Goal: Task Accomplishment & Management: Manage account settings

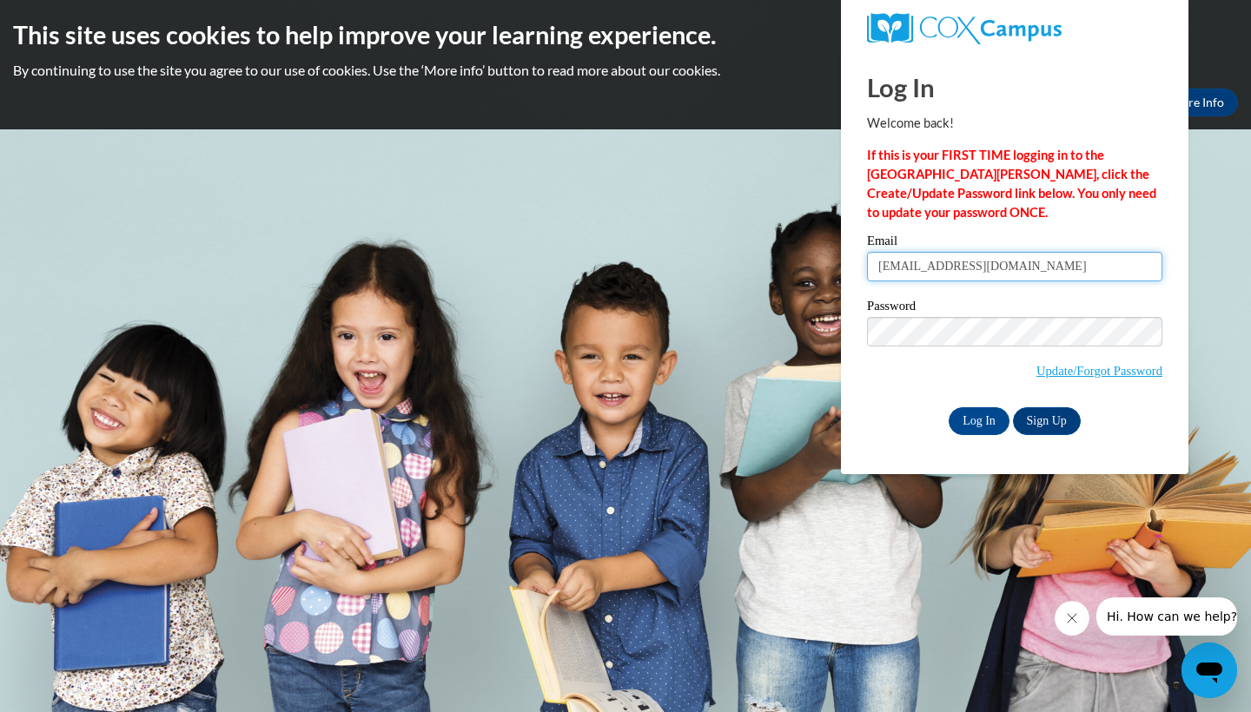
type input "[EMAIL_ADDRESS][DOMAIN_NAME]"
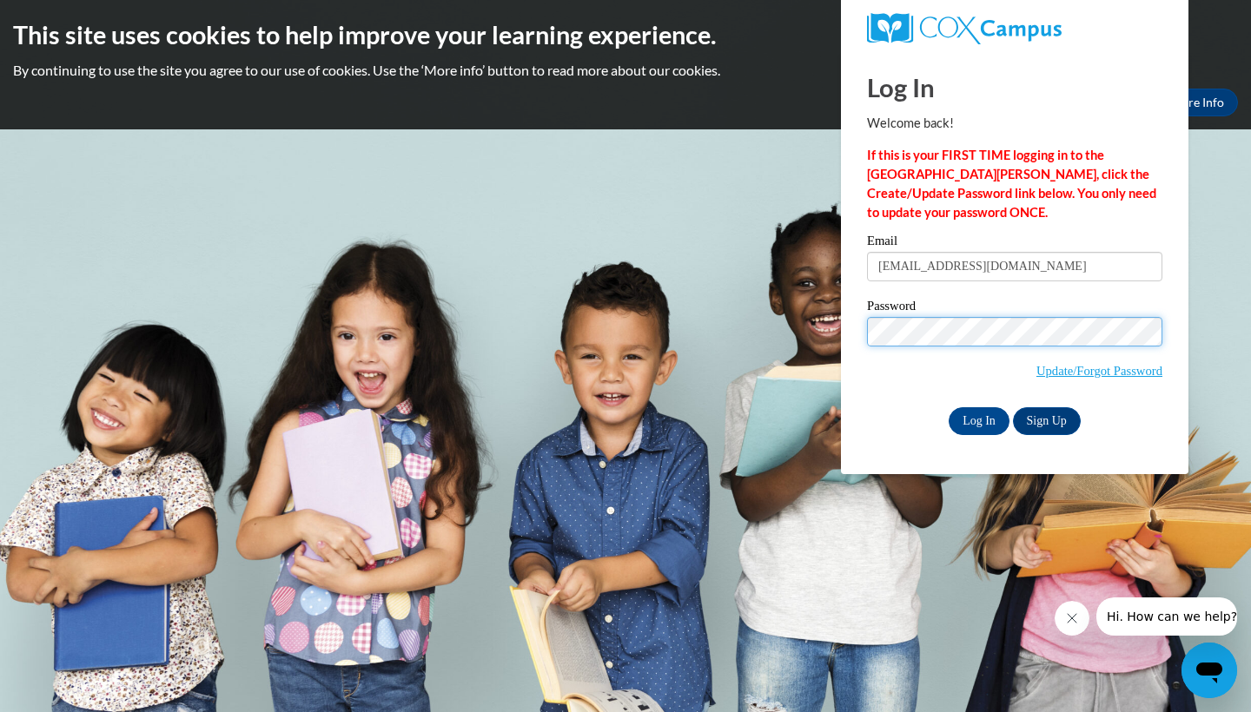
click at [977, 418] on input "Log In" at bounding box center [978, 421] width 61 height 28
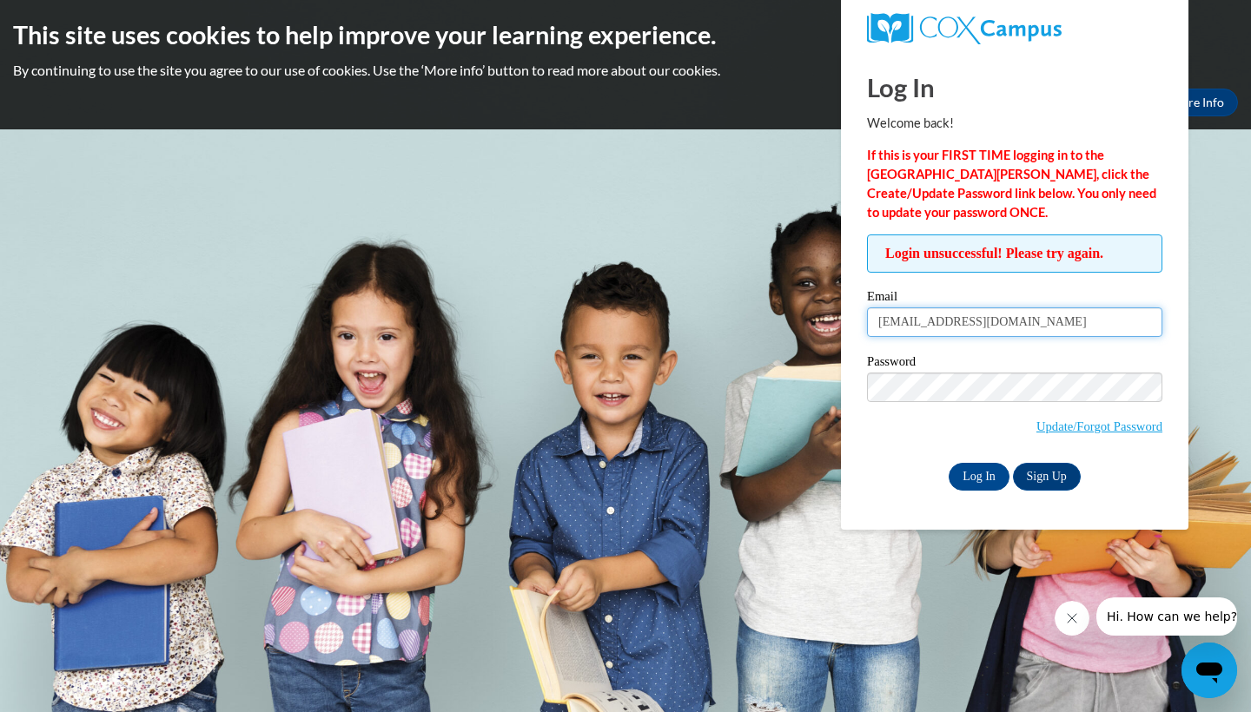
drag, startPoint x: 975, startPoint y: 322, endPoint x: 801, endPoint y: 325, distance: 174.6
type input "lheartsdaycare@gmail.com"
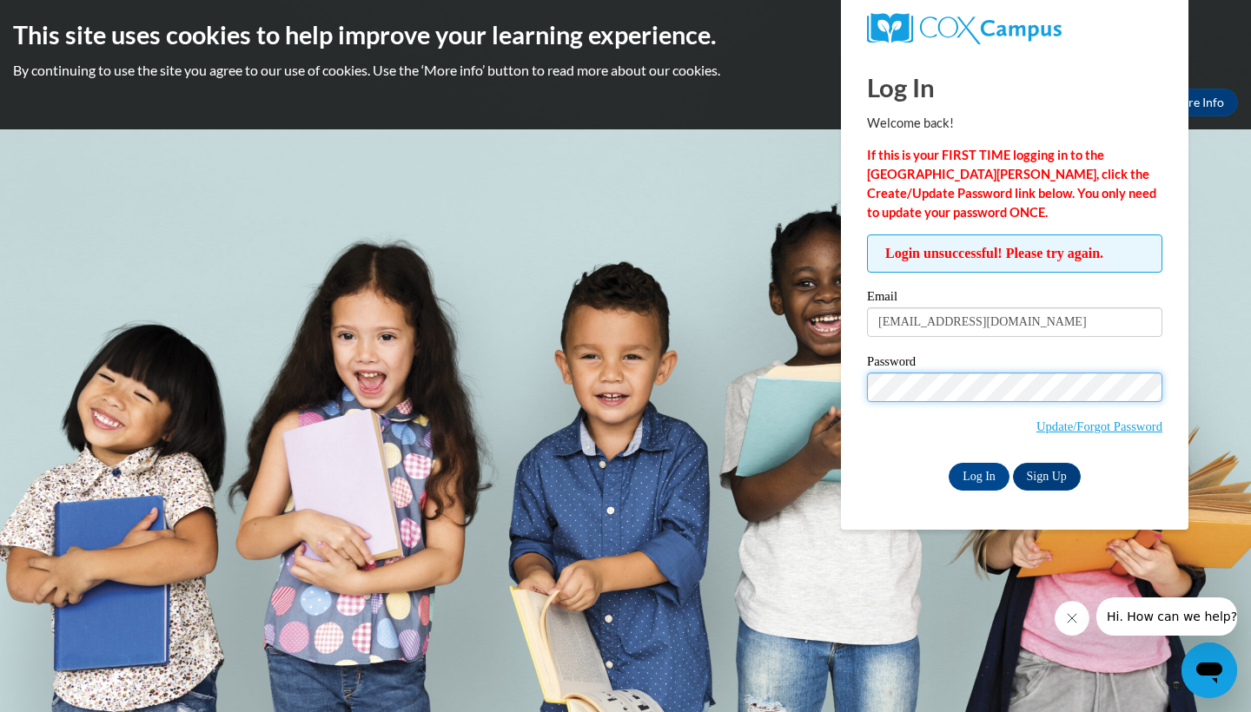
click at [977, 473] on input "Log In" at bounding box center [978, 477] width 61 height 28
click at [1074, 620] on icon "Close message from company" at bounding box center [1072, 618] width 14 height 14
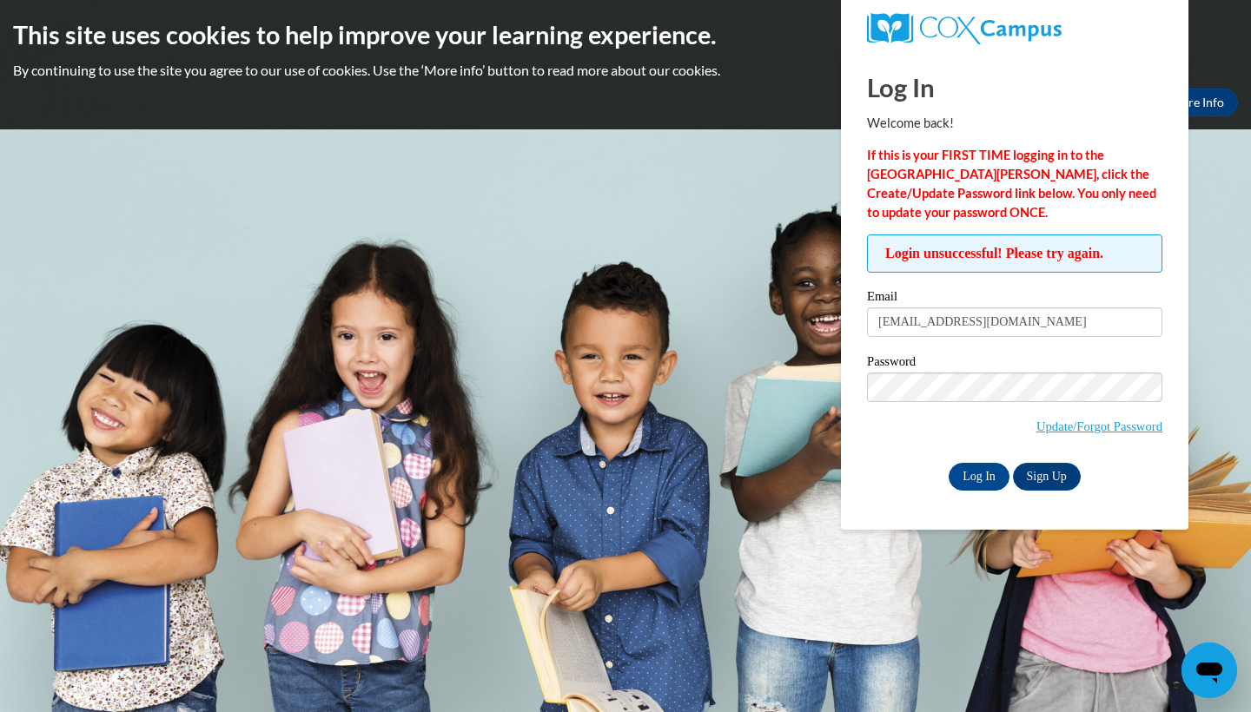
click at [805, 204] on body "This site uses cookies to help improve your learning experience. By continuing …" at bounding box center [625, 356] width 1251 height 712
click at [1077, 423] on link "Update/Forgot Password" at bounding box center [1099, 426] width 126 height 14
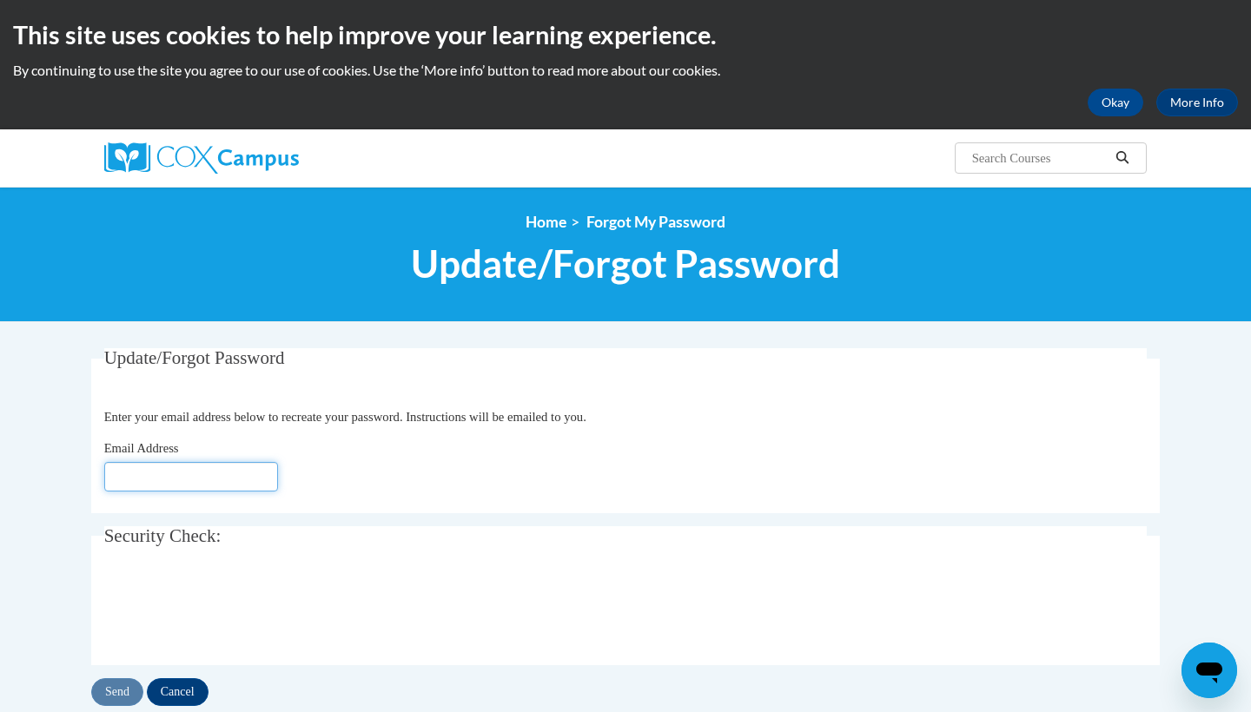
click at [136, 490] on input "Email Address" at bounding box center [191, 477] width 174 height 30
type input "[EMAIL_ADDRESS][DOMAIN_NAME]"
click button "Refresh captcha" at bounding box center [0, 0] width 0 height 0
click at [128, 689] on input "Send" at bounding box center [117, 692] width 52 height 28
click at [1113, 101] on button "Okay" at bounding box center [1115, 103] width 56 height 28
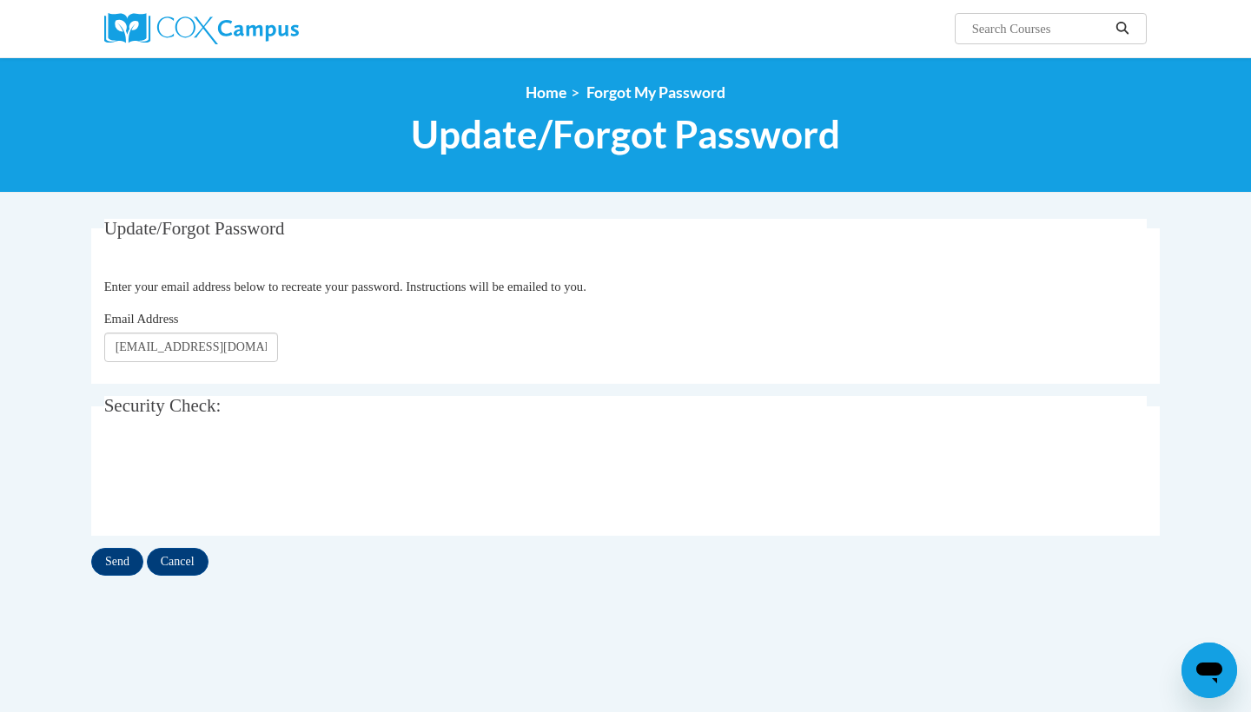
click at [201, 21] on img at bounding box center [201, 28] width 195 height 31
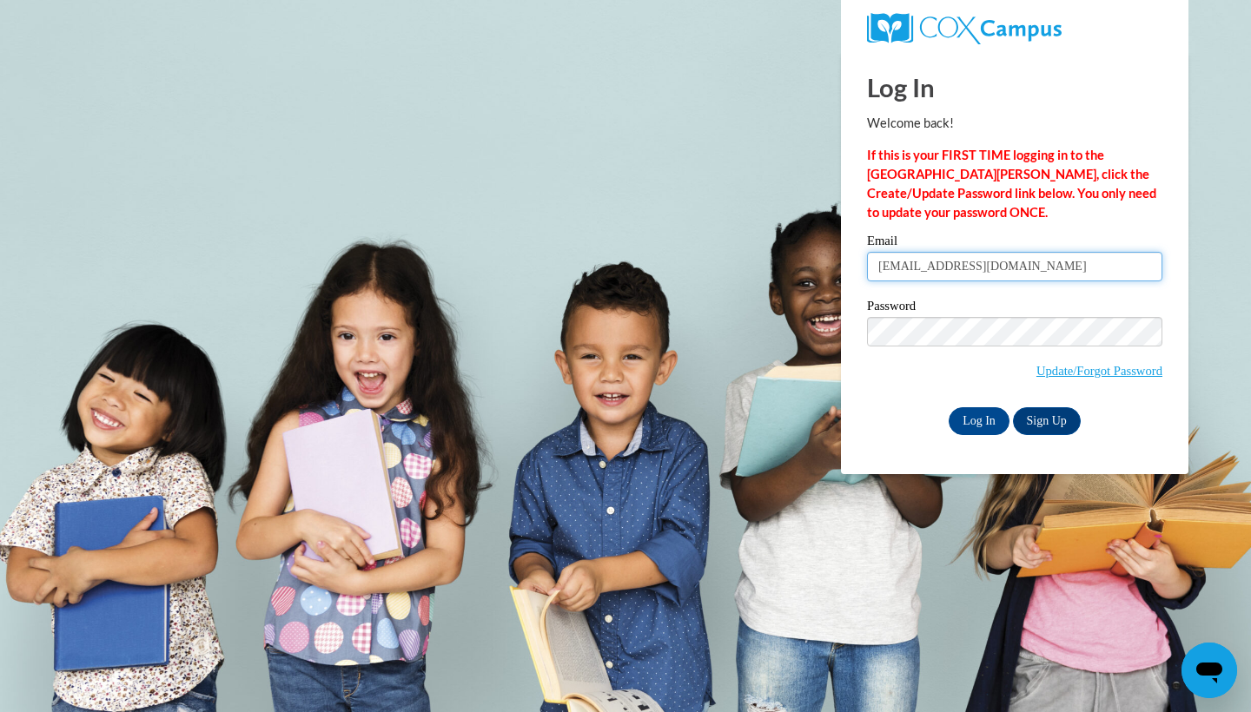
type input "[EMAIL_ADDRESS][DOMAIN_NAME]"
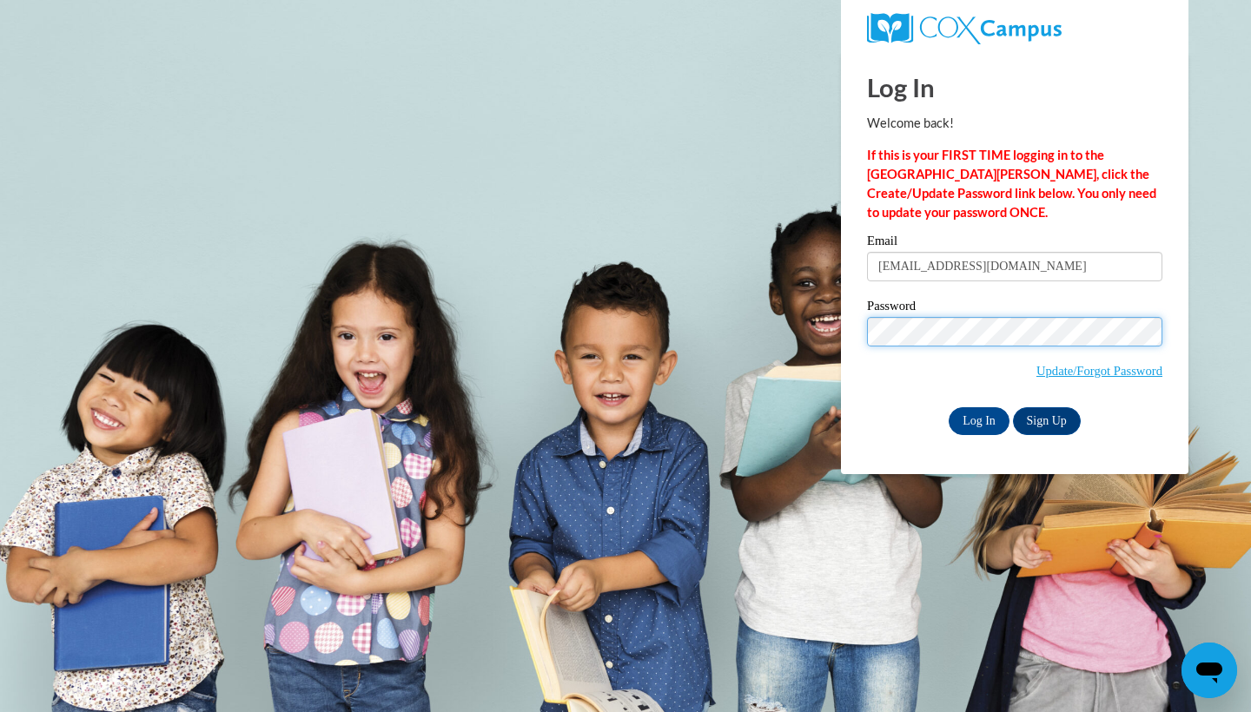
click at [977, 418] on input "Log In" at bounding box center [978, 421] width 61 height 28
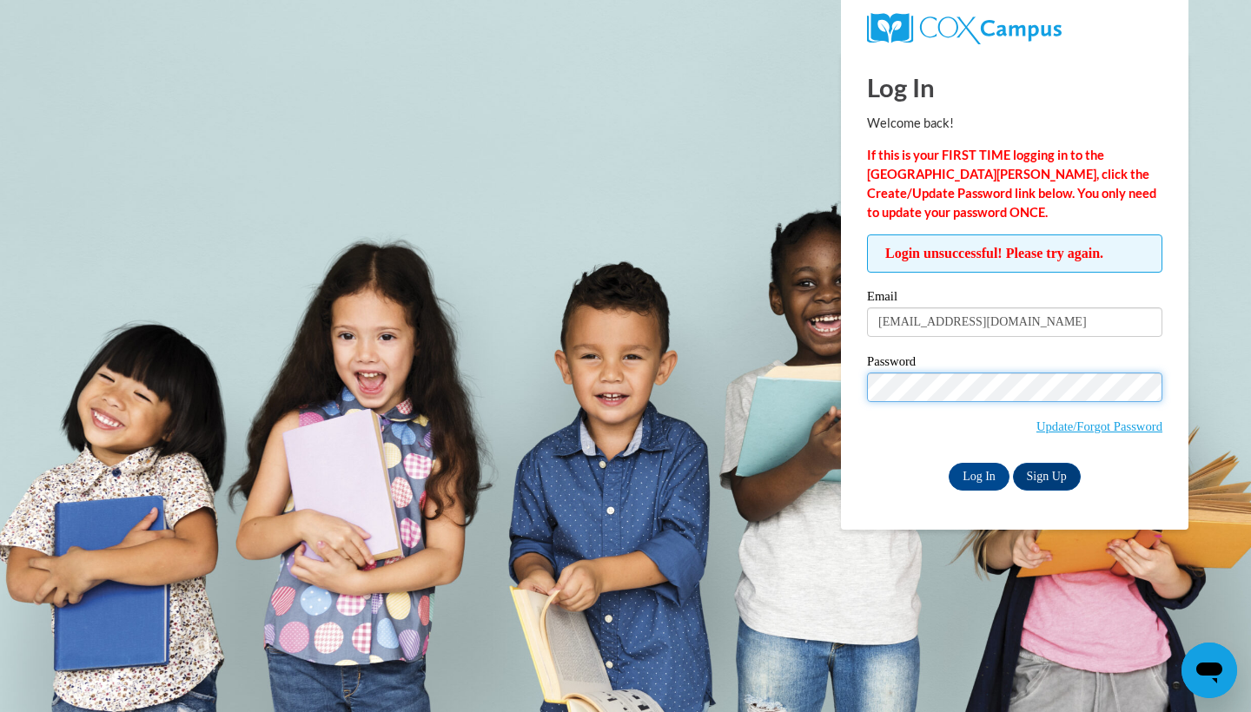
click at [977, 473] on input "Log In" at bounding box center [978, 477] width 61 height 28
click at [1098, 424] on link "Update/Forgot Password" at bounding box center [1099, 426] width 126 height 14
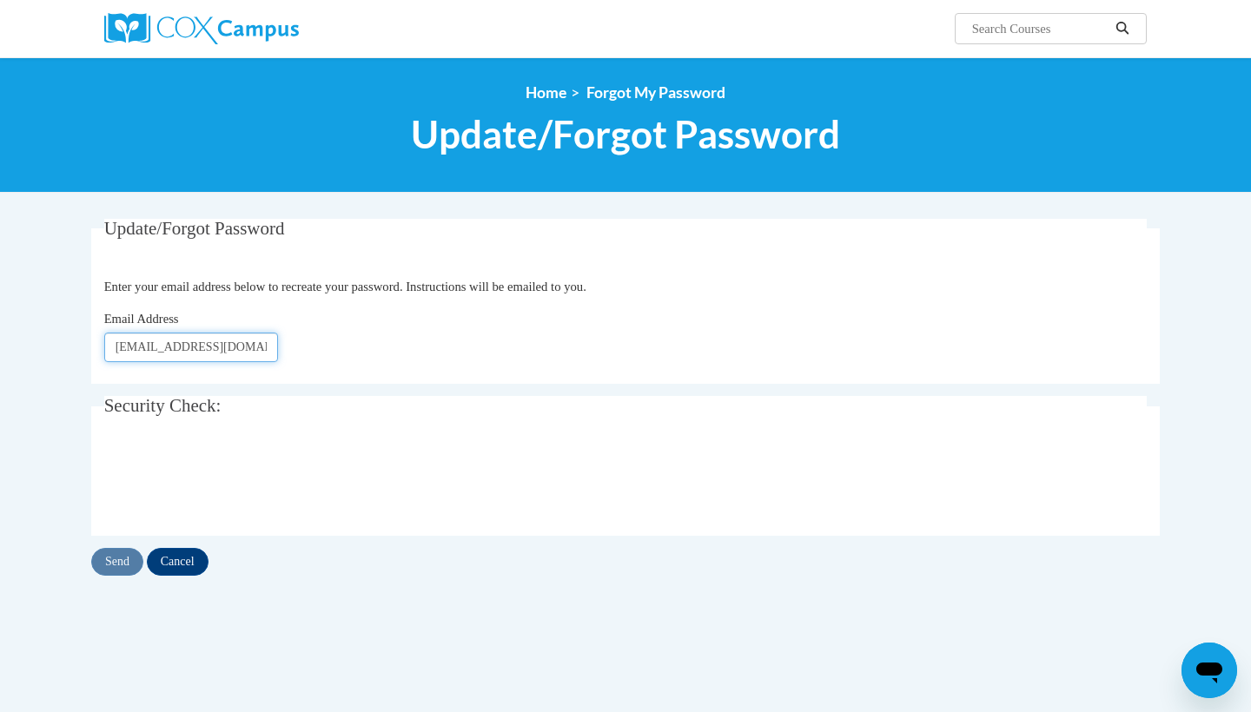
type input "[EMAIL_ADDRESS][DOMAIN_NAME]"
click at [111, 575] on input "Send" at bounding box center [117, 562] width 52 height 28
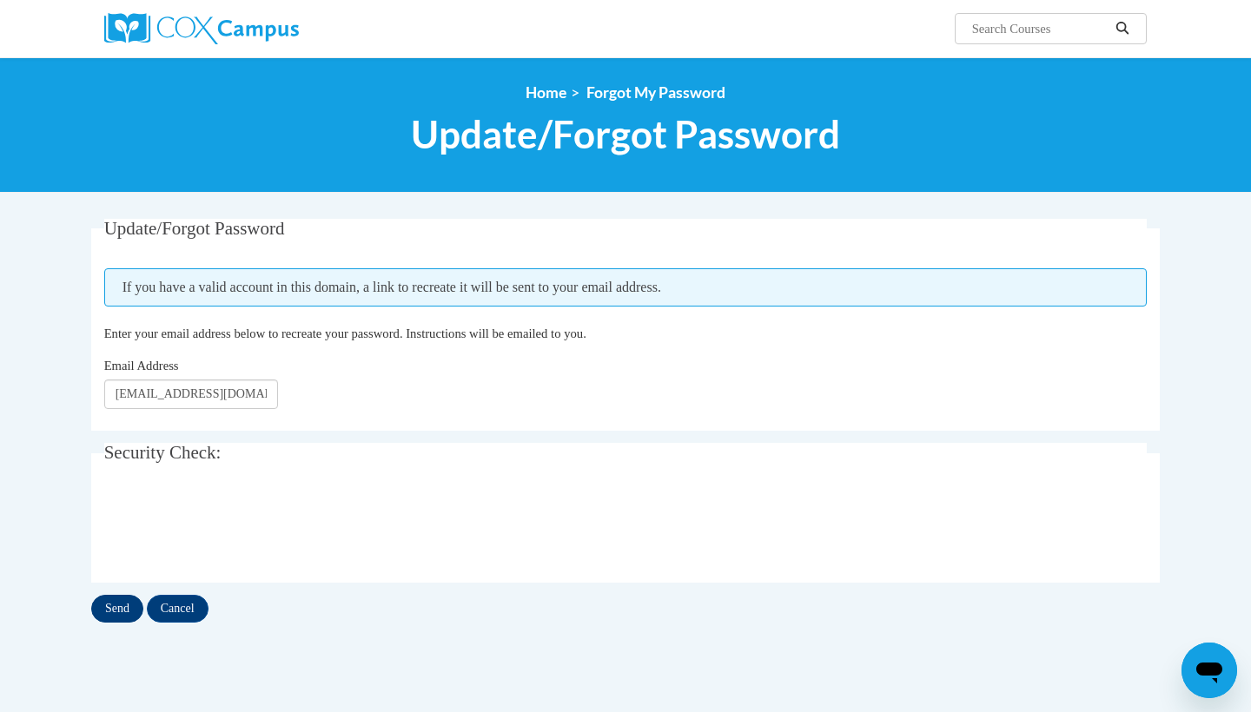
click at [111, 613] on input "Send" at bounding box center [117, 609] width 52 height 28
